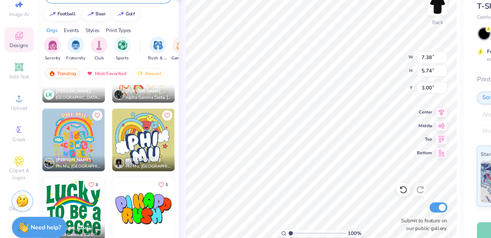
scroll to position [415, 0]
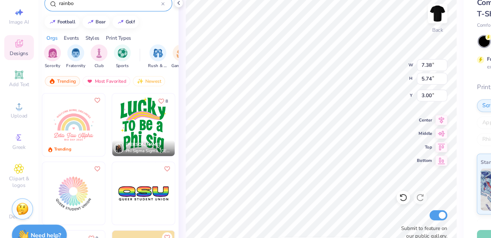
type input "rainbo"
type input "3.90"
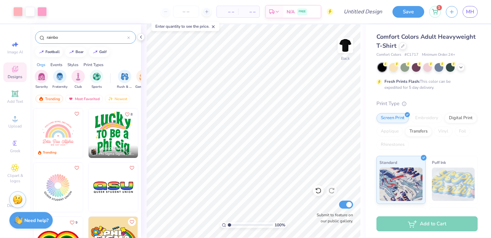
click at [100, 37] on input "rainbo" at bounding box center [86, 37] width 81 height 7
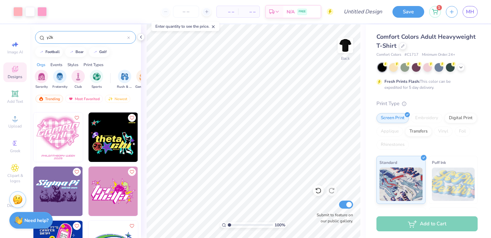
scroll to position [1072, 0]
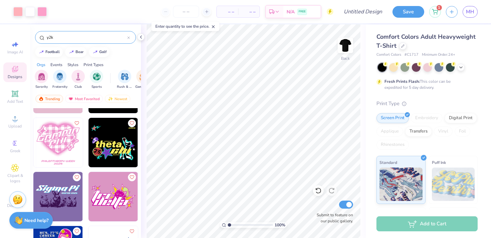
click at [60, 141] on img at bounding box center [57, 142] width 49 height 49
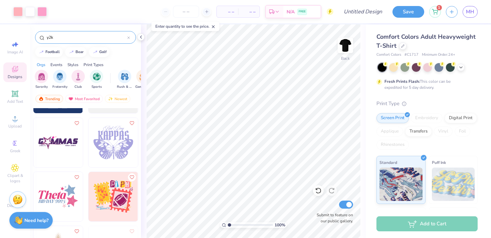
scroll to position [5561, 0]
click at [91, 33] on div "y2k" at bounding box center [85, 37] width 101 height 13
click at [85, 44] on div "y2k" at bounding box center [85, 35] width 111 height 23
click at [82, 40] on input "y2k" at bounding box center [86, 37] width 81 height 7
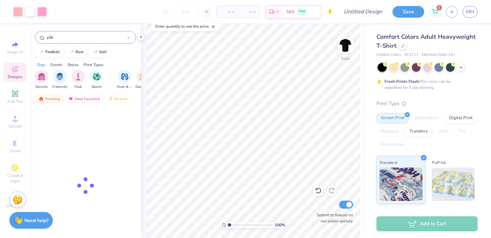
click at [82, 40] on input "y2k" at bounding box center [86, 37] width 81 height 7
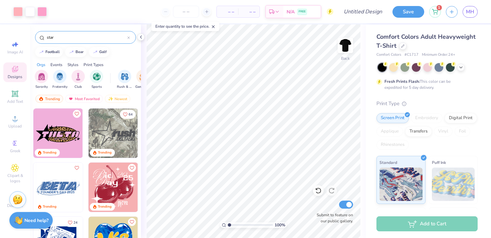
type input "star"
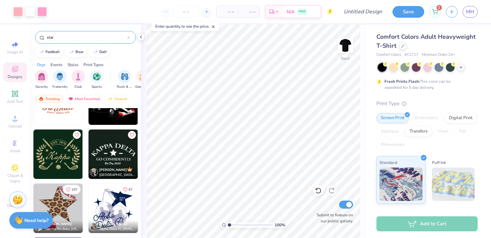
scroll to position [1321, 0]
